Goal: Go to known website: Access a specific website the user already knows

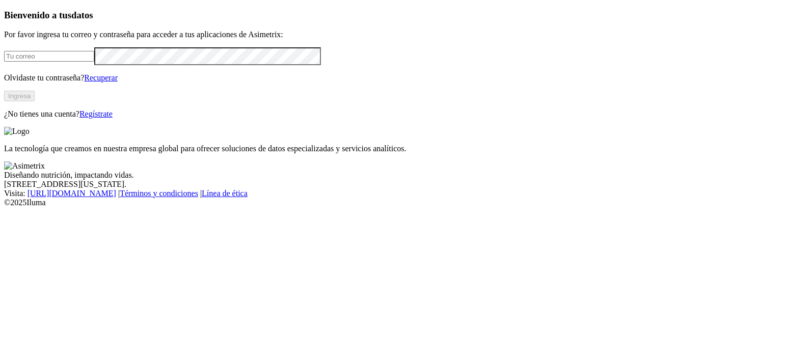
type input "[EMAIL_ADDRESS][DOMAIN_NAME]"
click at [35, 101] on button "Ingresa" at bounding box center [19, 96] width 31 height 11
